Goal: Task Accomplishment & Management: Use online tool/utility

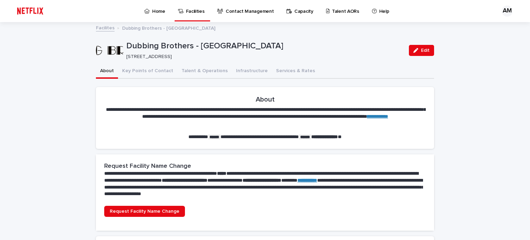
click at [333, 8] on p "Talent AORs" at bounding box center [345, 7] width 27 height 14
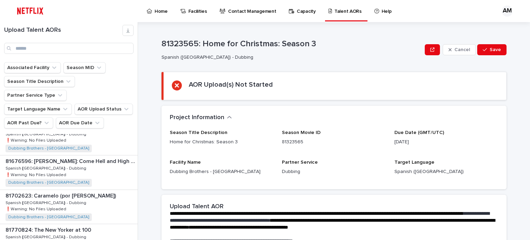
scroll to position [97, 0]
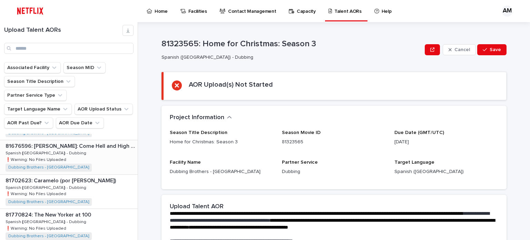
click at [81, 141] on p "81676596: [PERSON_NAME]: Come Hell and High Water: Season 1" at bounding box center [71, 145] width 131 height 8
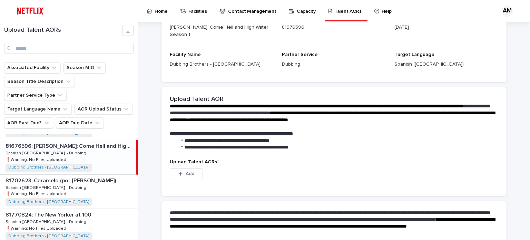
scroll to position [207, 0]
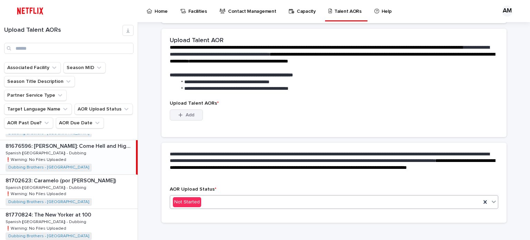
drag, startPoint x: 240, startPoint y: 99, endPoint x: 185, endPoint y: 107, distance: 55.5
click at [185, 107] on div "Upload Talent AORs * This file cannot be opened Download File Add" at bounding box center [334, 114] width 329 height 28
click at [186, 112] on span "Add" at bounding box center [190, 114] width 9 height 5
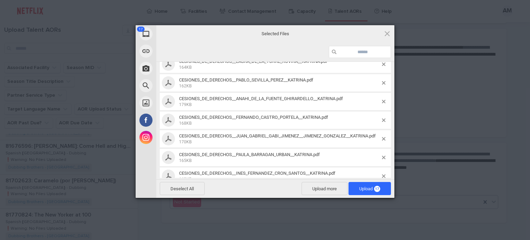
scroll to position [222, 0]
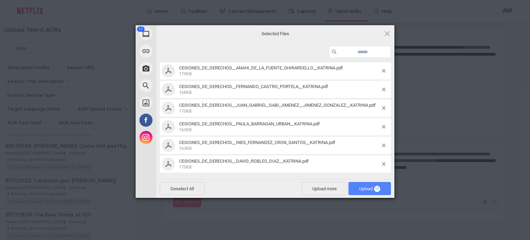
click at [359, 186] on span "Upload 17" at bounding box center [370, 188] width 42 height 13
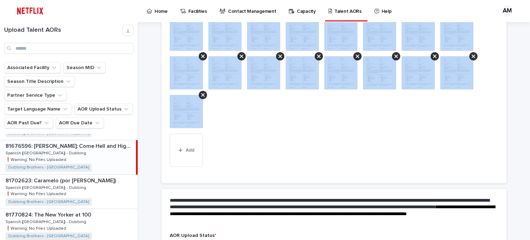
scroll to position [259, 0]
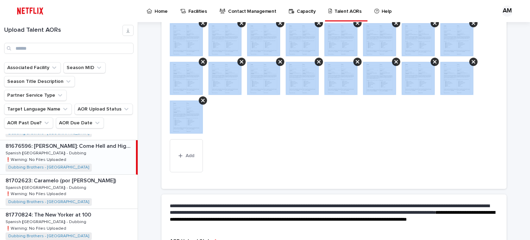
click at [333, 159] on div "This file cannot be opened Download File Add" at bounding box center [334, 99] width 329 height 152
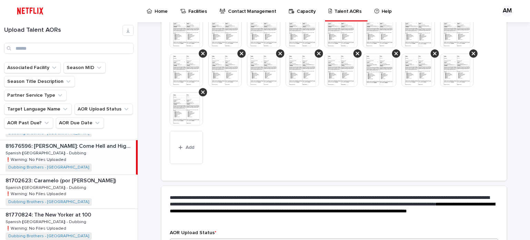
scroll to position [312, 0]
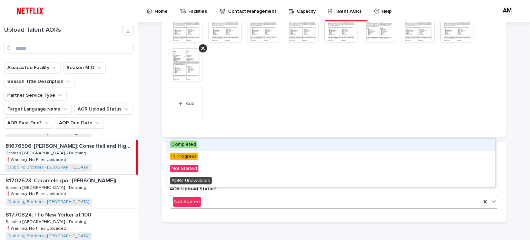
click at [266, 196] on div "Not Started" at bounding box center [325, 201] width 311 height 11
click at [202, 144] on div "Completed" at bounding box center [331, 145] width 328 height 12
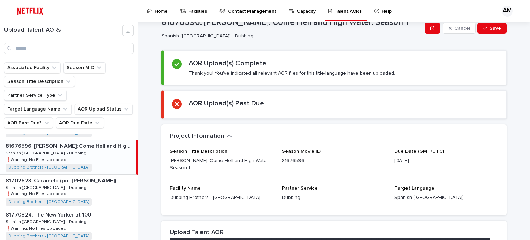
scroll to position [0, 0]
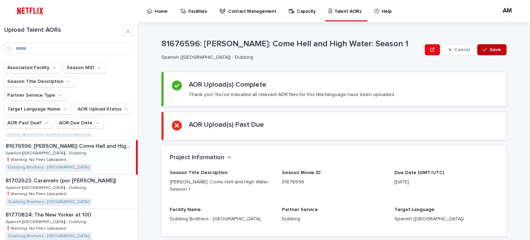
click at [486, 52] on button "Save" at bounding box center [491, 49] width 29 height 11
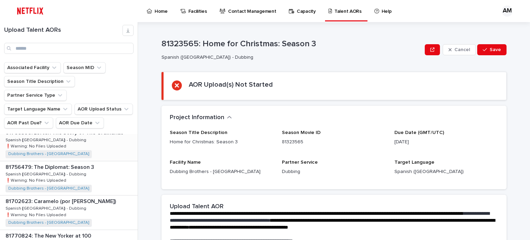
scroll to position [47, 0]
